Goal: Transaction & Acquisition: Purchase product/service

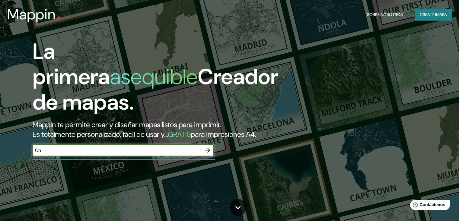
type input "C"
type input "San José, [GEOGRAPHIC_DATA], [GEOGRAPHIC_DATA]"
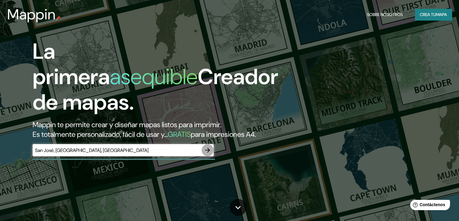
click at [204, 153] on icon "button" at bounding box center [207, 149] width 7 height 7
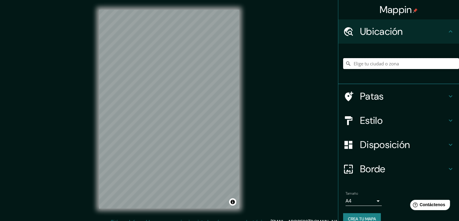
click at [366, 63] on input "Elige tu ciudad o zona" at bounding box center [401, 63] width 116 height 11
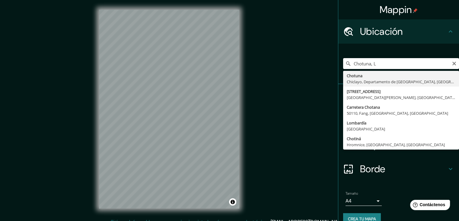
type input "Chotuna, [GEOGRAPHIC_DATA], [GEOGRAPHIC_DATA], [GEOGRAPHIC_DATA]"
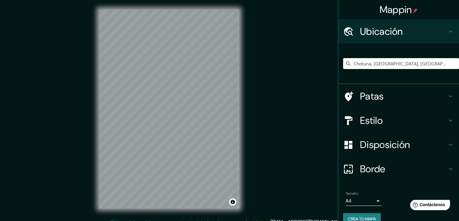
click at [430, 166] on h4 "Borde" at bounding box center [403, 169] width 87 height 12
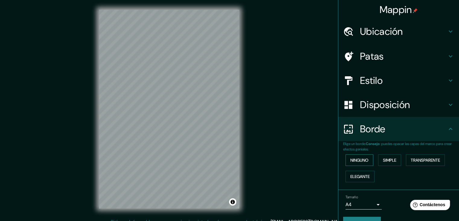
click at [359, 157] on font "Ninguno" at bounding box center [360, 159] width 18 height 5
click at [436, 105] on h4 "Disposición" at bounding box center [403, 104] width 87 height 12
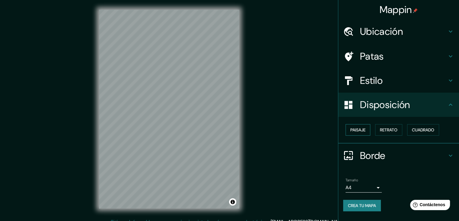
click at [356, 131] on font "Paisaje" at bounding box center [358, 129] width 15 height 5
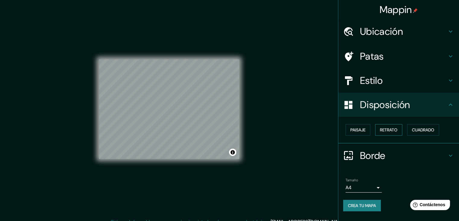
click at [391, 129] on font "Retrato" at bounding box center [389, 129] width 18 height 5
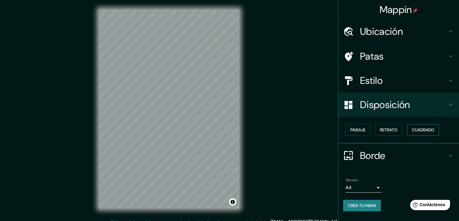
click at [423, 126] on font "Cuadrado" at bounding box center [423, 130] width 22 height 8
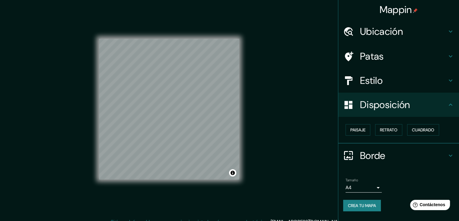
click at [419, 73] on div "Estilo" at bounding box center [399, 80] width 121 height 24
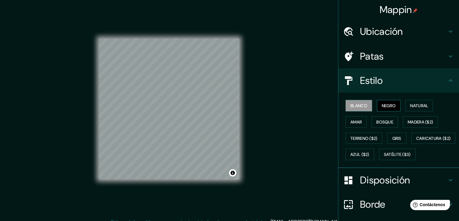
click at [390, 104] on font "Negro" at bounding box center [389, 105] width 14 height 5
click at [419, 105] on font "Natural" at bounding box center [420, 105] width 18 height 5
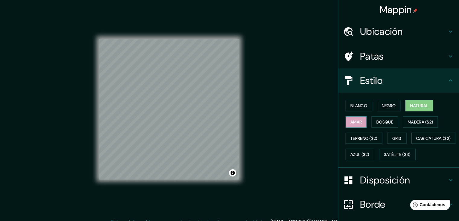
click at [353, 121] on font "Amar" at bounding box center [356, 121] width 11 height 5
click at [381, 121] on font "Bosque" at bounding box center [385, 121] width 17 height 5
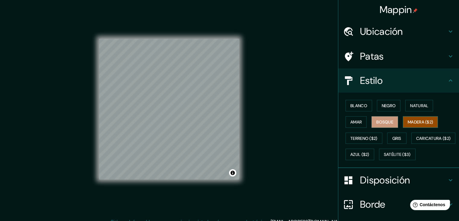
click at [410, 120] on font "Madera ($2)" at bounding box center [420, 121] width 25 height 5
click at [387, 109] on font "Negro" at bounding box center [389, 106] width 14 height 8
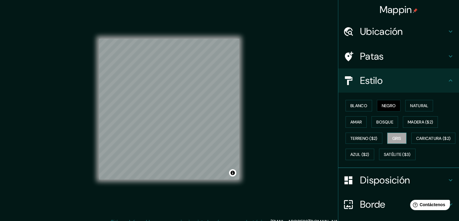
click at [393, 135] on font "Gris" at bounding box center [397, 137] width 9 height 5
click at [351, 118] on font "Amar" at bounding box center [356, 122] width 11 height 8
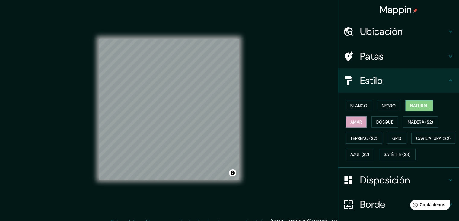
click at [414, 102] on font "Natural" at bounding box center [420, 106] width 18 height 8
click at [418, 33] on h4 "Ubicación" at bounding box center [403, 31] width 87 height 12
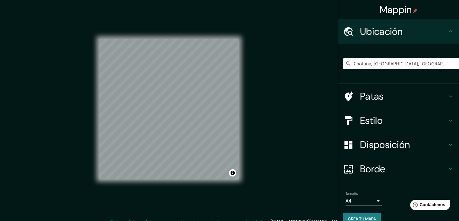
click at [414, 93] on h4 "Patas" at bounding box center [403, 96] width 87 height 12
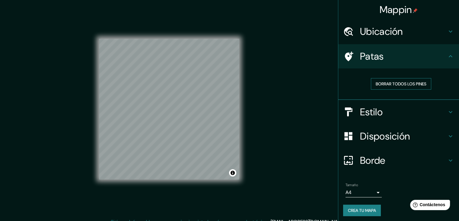
click at [408, 83] on font "Borrar todos los pines" at bounding box center [401, 83] width 51 height 5
click at [404, 84] on font "Borrar todos los pines" at bounding box center [401, 83] width 51 height 5
click at [449, 57] on icon at bounding box center [451, 56] width 4 height 2
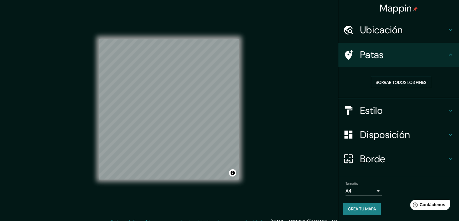
click at [401, 131] on font "Disposición" at bounding box center [385, 134] width 50 height 13
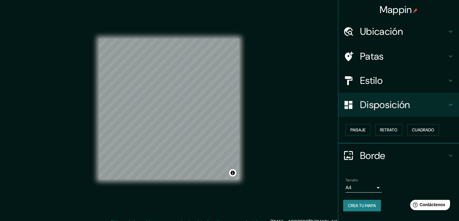
scroll to position [0, 0]
click at [389, 128] on font "Retrato" at bounding box center [389, 129] width 18 height 5
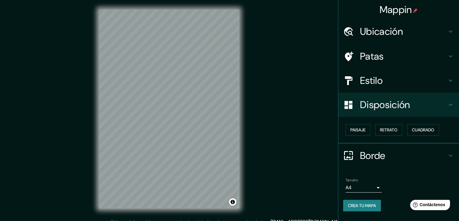
click at [419, 73] on div "Estilo" at bounding box center [399, 80] width 121 height 24
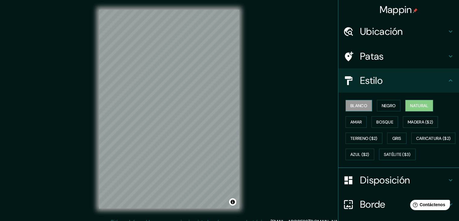
click at [358, 105] on font "Blanco" at bounding box center [359, 105] width 17 height 5
click at [386, 105] on font "Negro" at bounding box center [389, 105] width 14 height 5
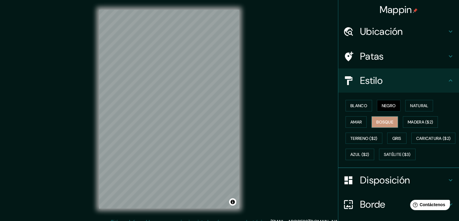
click at [383, 118] on font "Bosque" at bounding box center [385, 122] width 17 height 8
click at [408, 120] on font "Madera ($2)" at bounding box center [420, 121] width 25 height 5
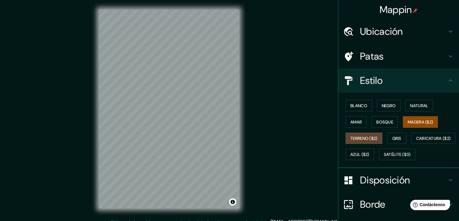
click at [364, 137] on font "Terreno ($2)" at bounding box center [364, 137] width 27 height 5
click at [393, 137] on font "Gris" at bounding box center [397, 137] width 9 height 5
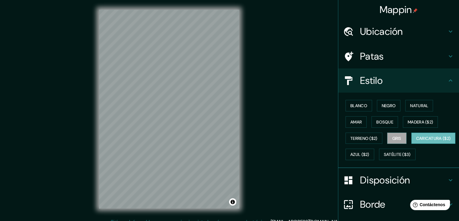
click at [417, 141] on font "Caricatura ($2)" at bounding box center [434, 137] width 35 height 5
click at [370, 155] on font "Azul ($2)" at bounding box center [360, 154] width 19 height 5
click at [412, 144] on button "Caricatura ($2)" at bounding box center [434, 137] width 44 height 11
click at [385, 106] on font "Negro" at bounding box center [389, 105] width 14 height 5
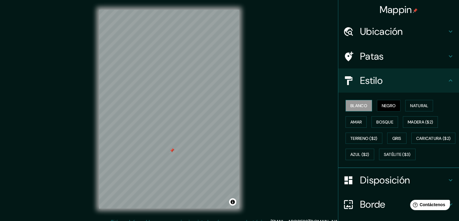
click at [356, 106] on font "Blanco" at bounding box center [359, 105] width 17 height 5
click at [382, 119] on font "Bosque" at bounding box center [385, 121] width 17 height 5
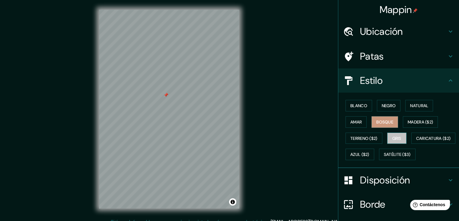
click at [393, 135] on font "Gris" at bounding box center [397, 137] width 9 height 5
click at [361, 104] on font "Blanco" at bounding box center [359, 105] width 17 height 5
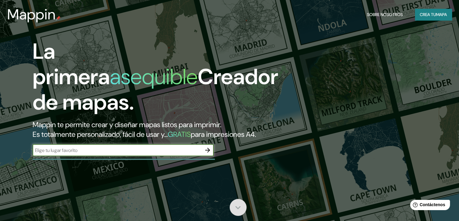
click at [233, 210] on icon at bounding box center [238, 207] width 11 height 11
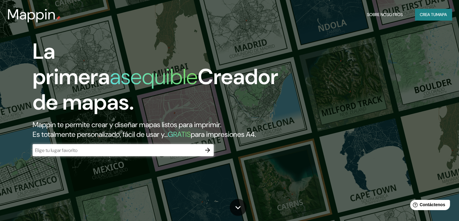
click at [189, 153] on input "text" at bounding box center [117, 150] width 169 height 7
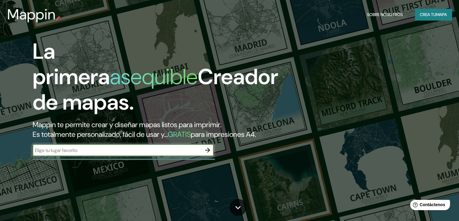
type input "J"
type input "San José, [GEOGRAPHIC_DATA], [GEOGRAPHIC_DATA]"
click at [211, 153] on icon "button" at bounding box center [207, 149] width 7 height 7
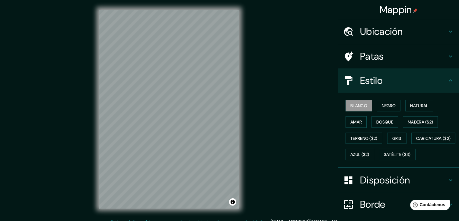
click at [404, 24] on div "Ubicación" at bounding box center [399, 31] width 121 height 24
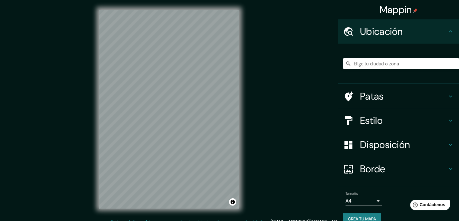
click at [386, 61] on input "Elige tu ciudad o zona" at bounding box center [401, 63] width 116 height 11
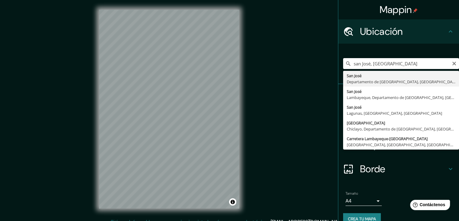
type input "[GEOGRAPHIC_DATA], [GEOGRAPHIC_DATA], [GEOGRAPHIC_DATA]"
